Goal: Find specific page/section: Find specific page/section

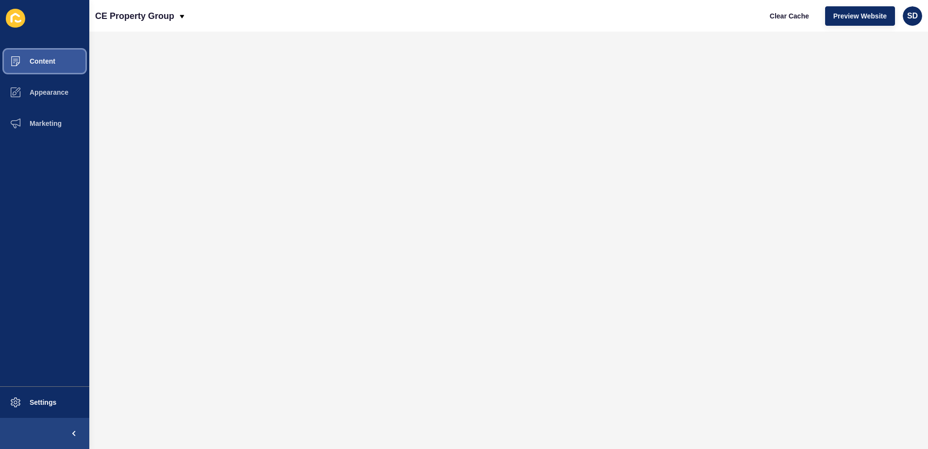
click at [57, 64] on button "Content" at bounding box center [44, 61] width 89 height 31
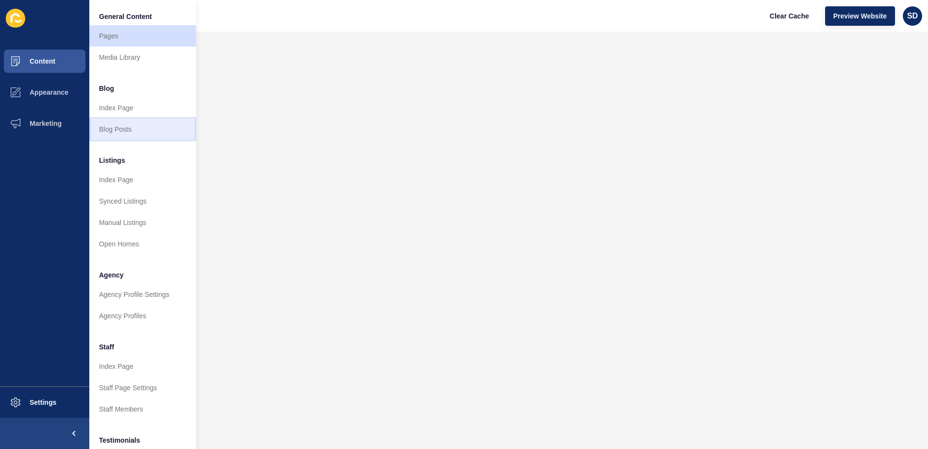
click at [116, 125] on link "Blog Posts" at bounding box center [142, 128] width 107 height 21
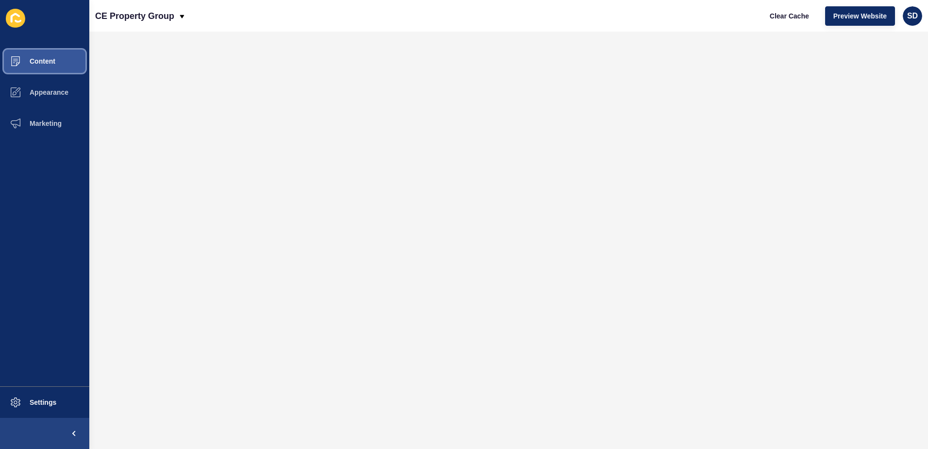
click at [48, 55] on button "Content" at bounding box center [44, 61] width 89 height 31
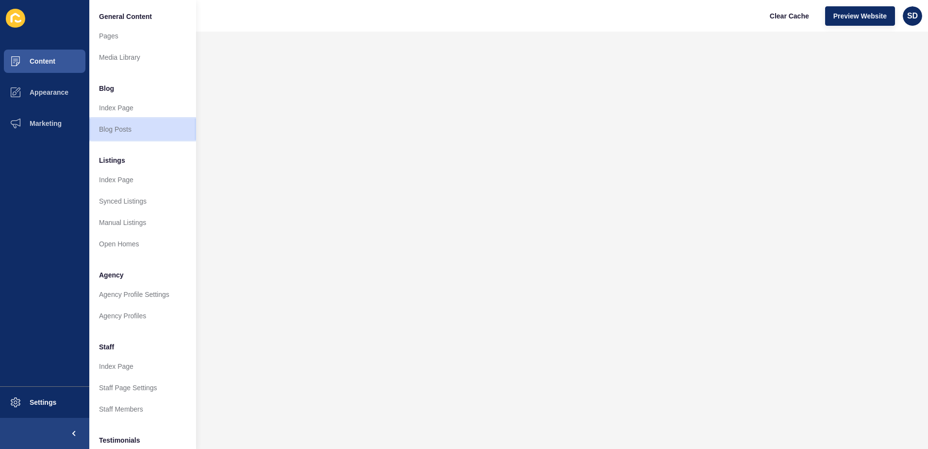
click at [133, 124] on link "Blog Posts" at bounding box center [142, 128] width 107 height 21
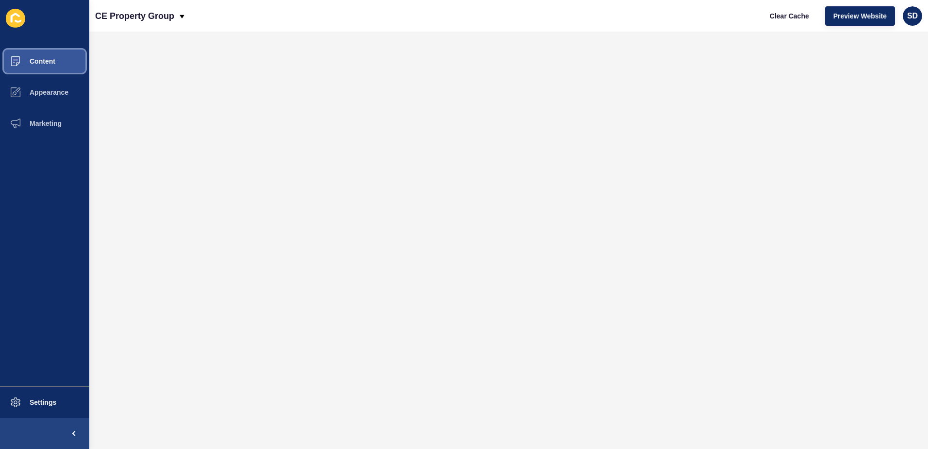
click at [35, 55] on button "Content" at bounding box center [44, 61] width 89 height 31
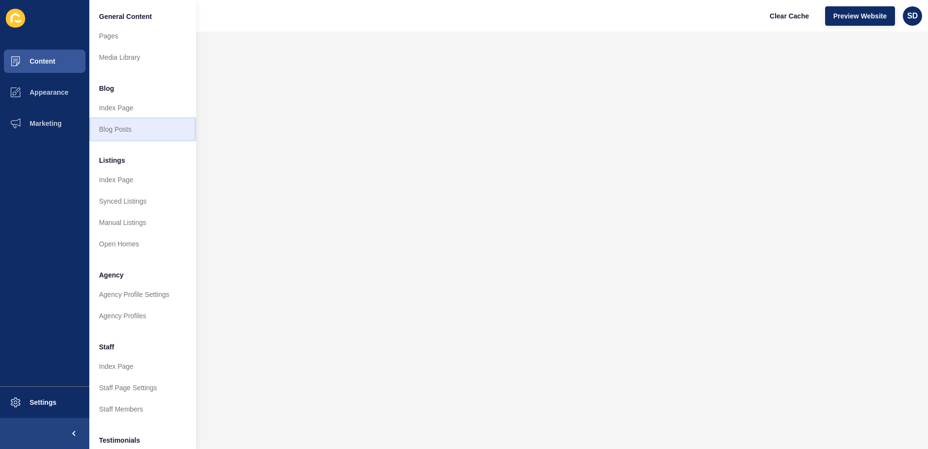
click at [132, 126] on link "Blog Posts" at bounding box center [142, 128] width 107 height 21
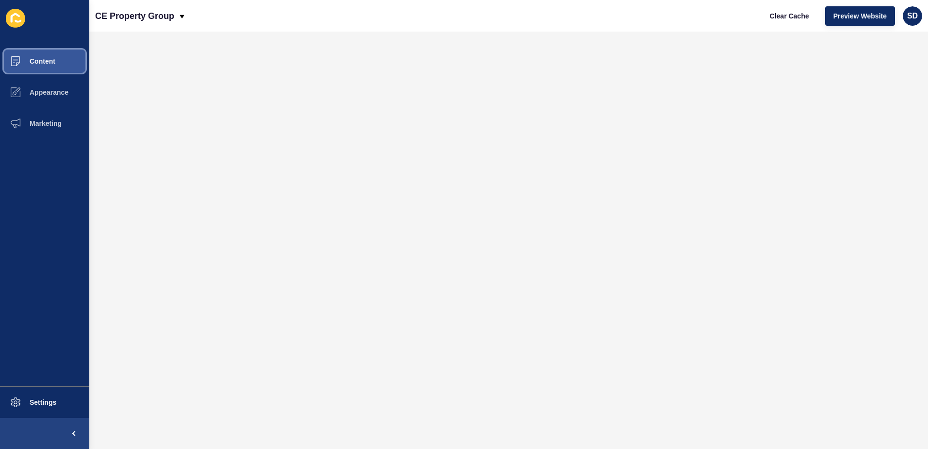
click at [64, 60] on button "Content" at bounding box center [44, 61] width 89 height 31
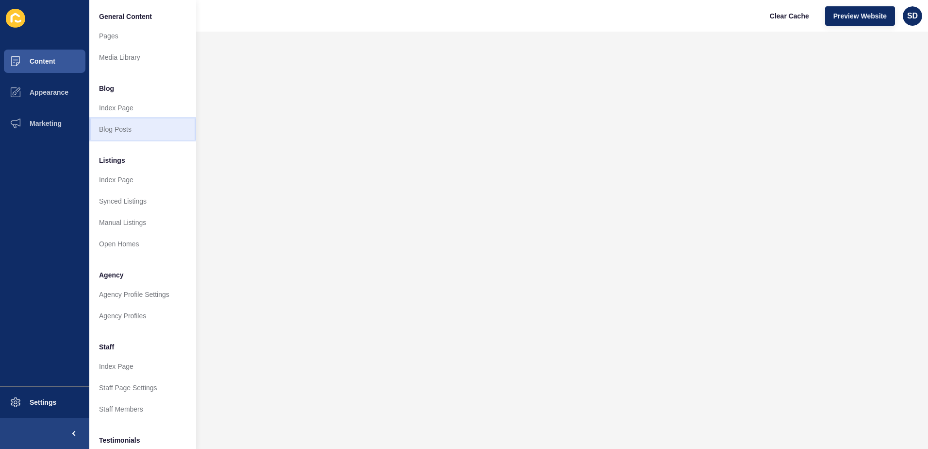
click at [102, 126] on link "Blog Posts" at bounding box center [142, 128] width 107 height 21
